Goal: Information Seeking & Learning: Compare options

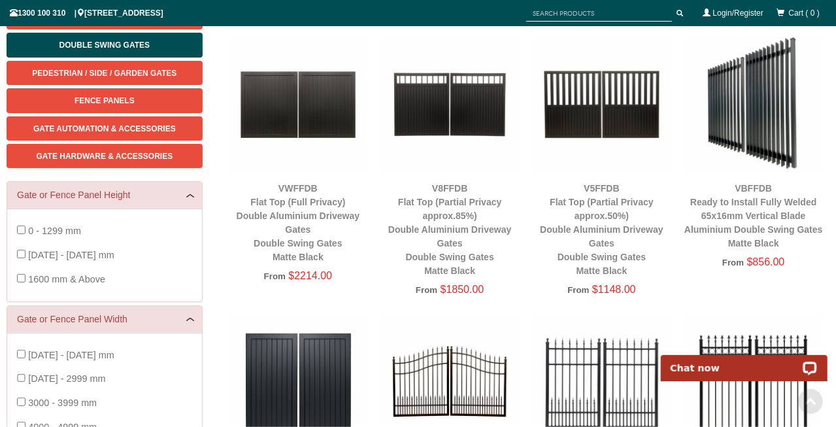
scroll to position [205, 0]
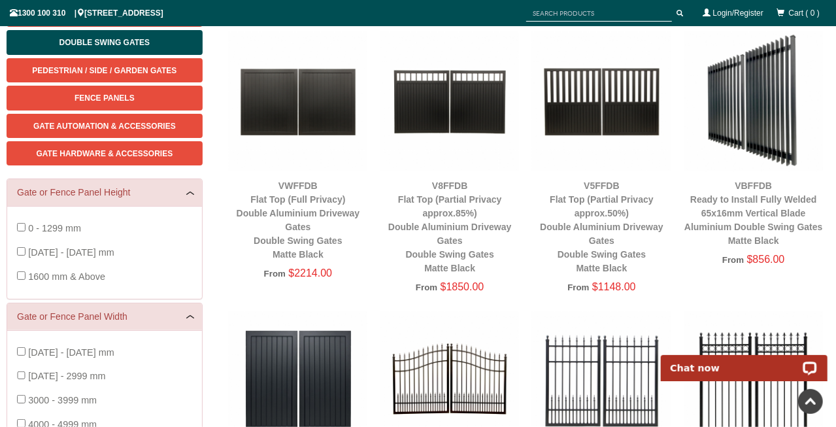
click at [341, 109] on img at bounding box center [298, 101] width 139 height 139
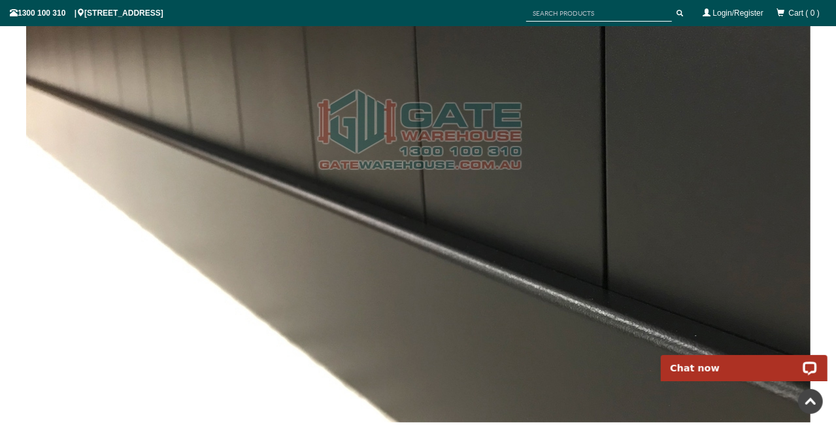
scroll to position [3297, 0]
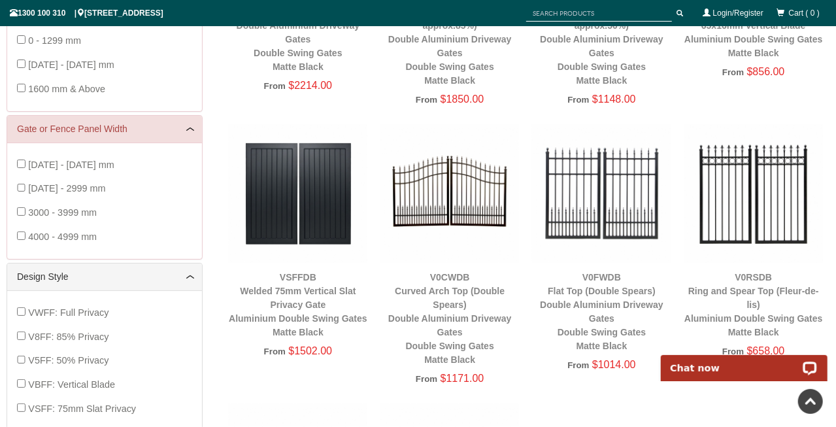
click at [512, 256] on img at bounding box center [450, 193] width 139 height 139
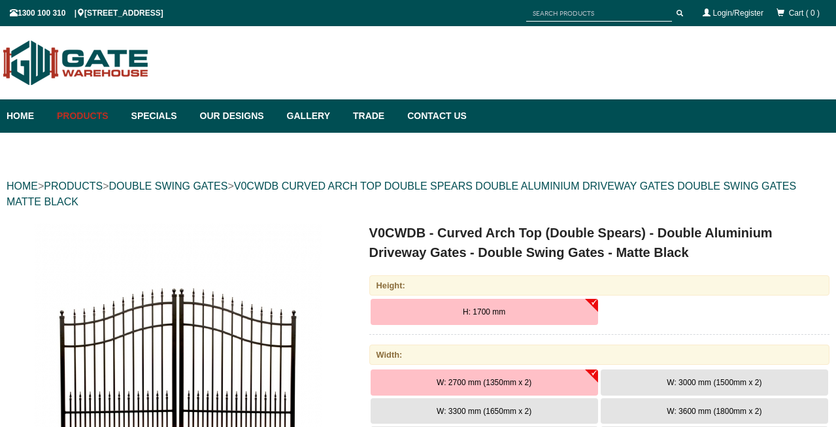
scroll to position [33, 0]
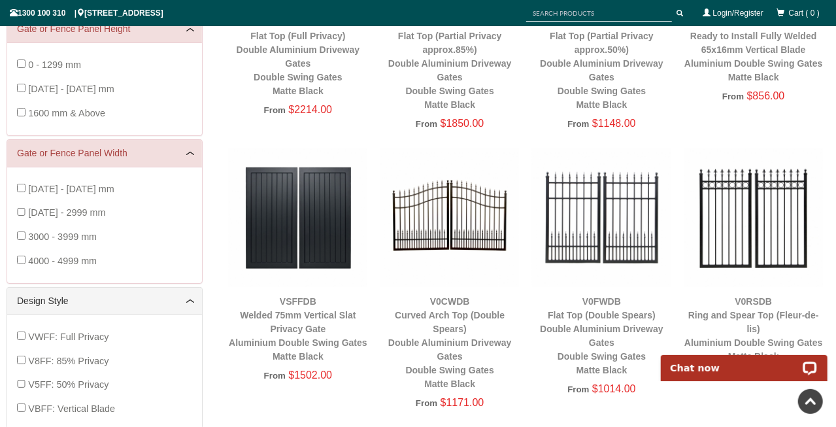
scroll to position [371, 0]
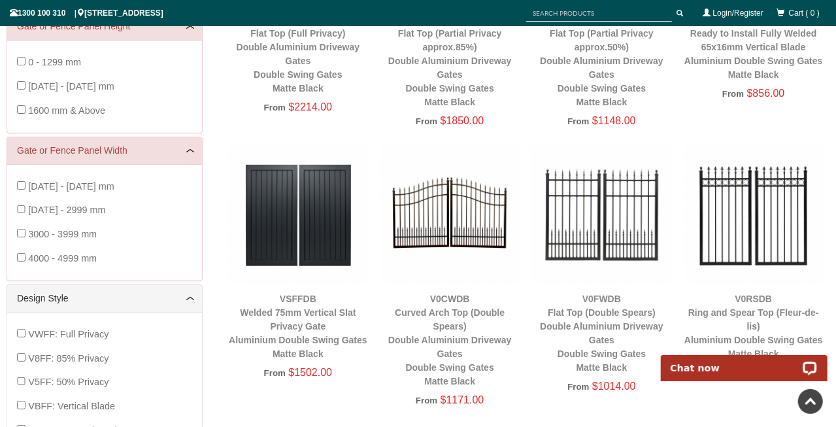
click at [311, 218] on img at bounding box center [298, 215] width 139 height 139
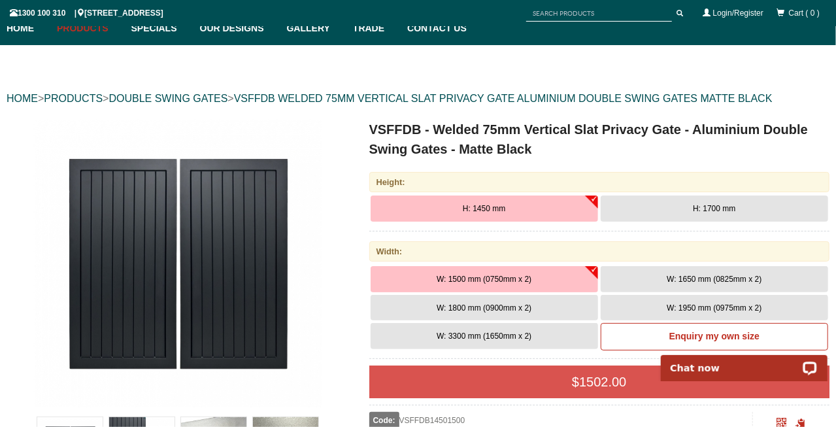
drag, startPoint x: 725, startPoint y: 206, endPoint x: 744, endPoint y: 207, distance: 18.3
click at [744, 207] on button "H: 1700 mm" at bounding box center [715, 209] width 228 height 26
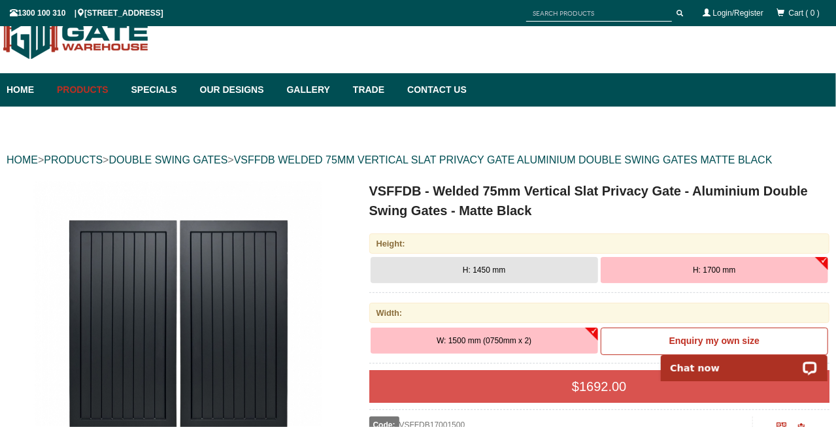
scroll to position [26, 0]
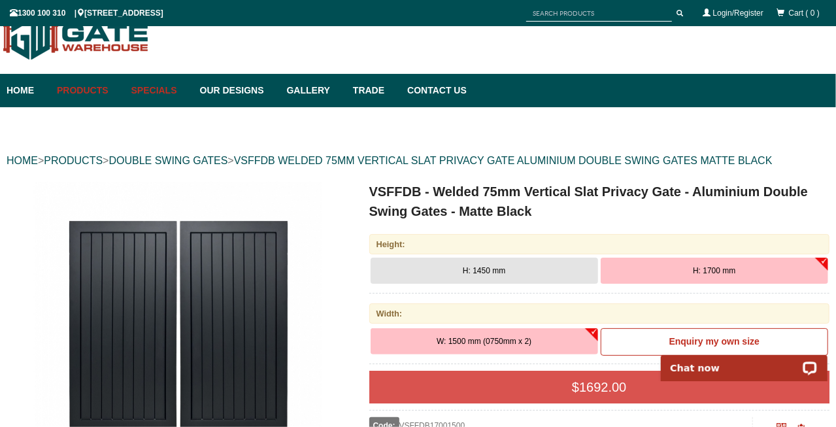
drag, startPoint x: 151, startPoint y: 93, endPoint x: 148, endPoint y: 85, distance: 8.3
click at [148, 85] on link "Specials" at bounding box center [159, 90] width 69 height 33
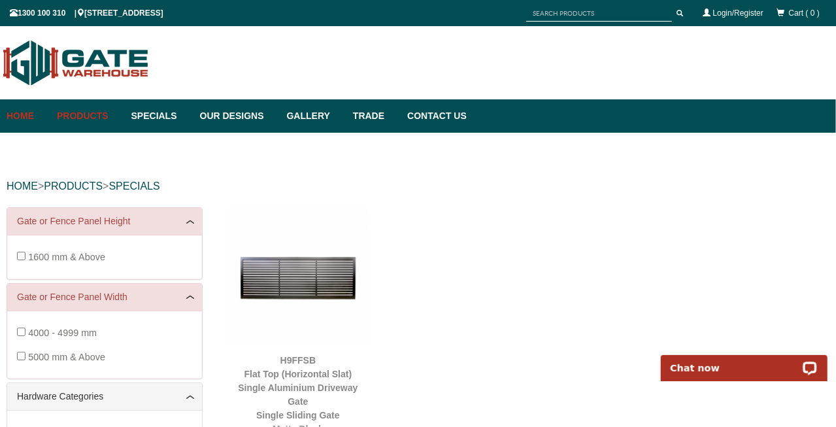
click at [33, 119] on link "Home" at bounding box center [29, 115] width 44 height 33
